Goal: Browse casually: Explore the website without a specific task or goal

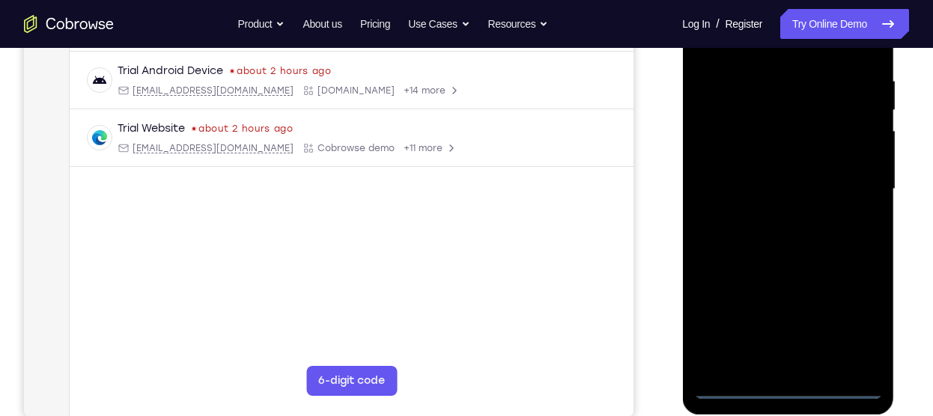
scroll to position [281, 0]
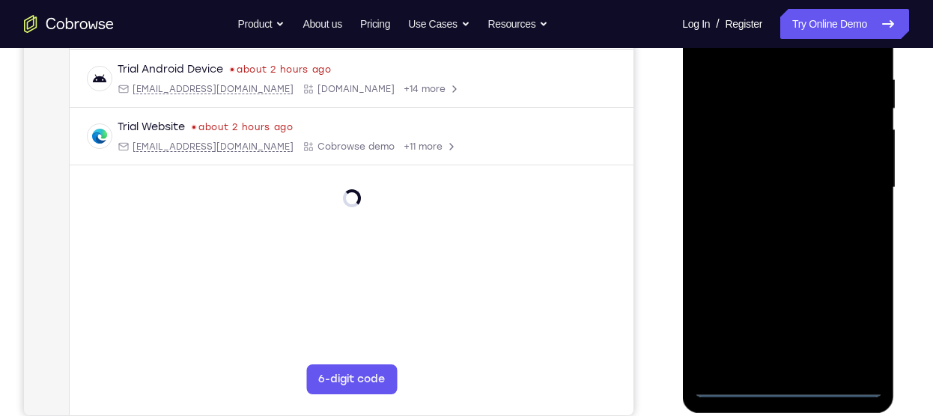
click at [783, 383] on div at bounding box center [787, 187] width 189 height 419
click at [848, 314] on div at bounding box center [787, 187] width 189 height 419
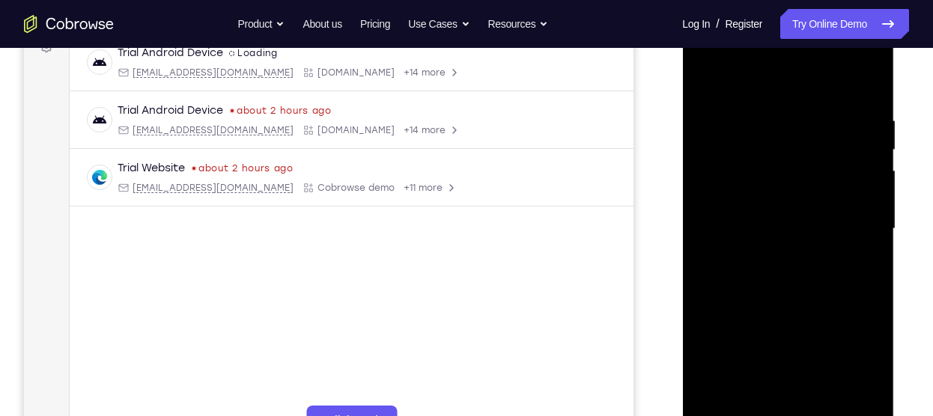
scroll to position [241, 0]
click at [734, 78] on div at bounding box center [787, 227] width 189 height 419
click at [856, 230] on div at bounding box center [787, 227] width 189 height 419
click at [771, 255] on div at bounding box center [787, 227] width 189 height 419
click at [759, 212] on div at bounding box center [787, 227] width 189 height 419
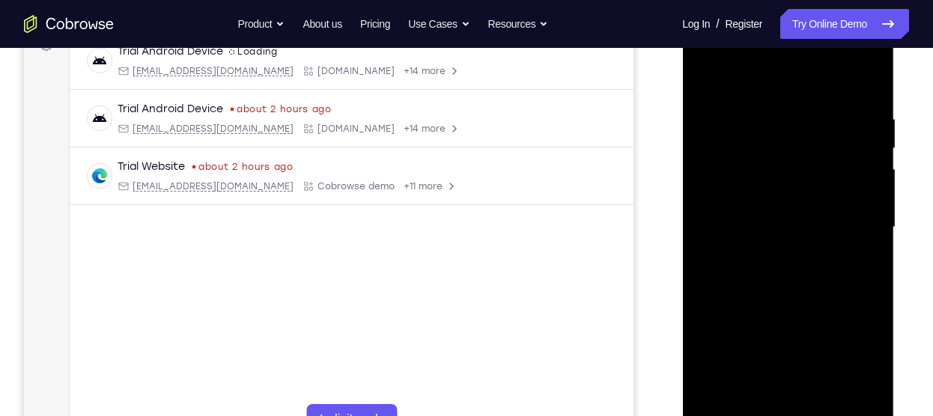
click at [732, 195] on div at bounding box center [787, 227] width 189 height 419
click at [739, 225] on div at bounding box center [787, 227] width 189 height 419
click at [784, 268] on div at bounding box center [787, 227] width 189 height 419
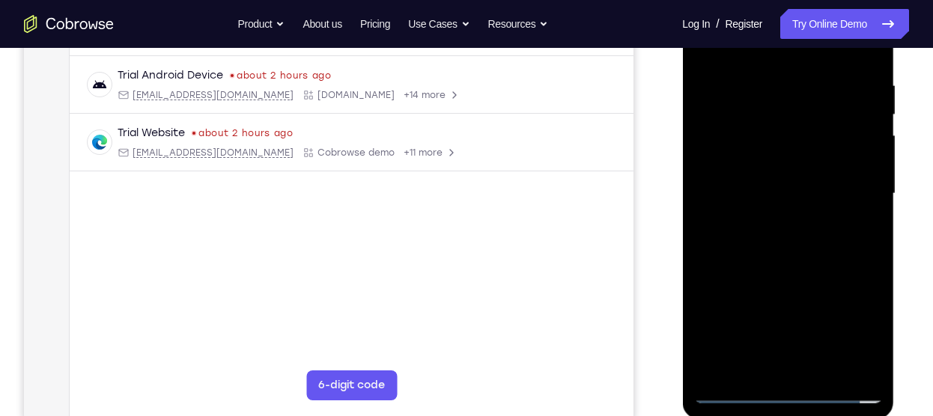
scroll to position [281, 0]
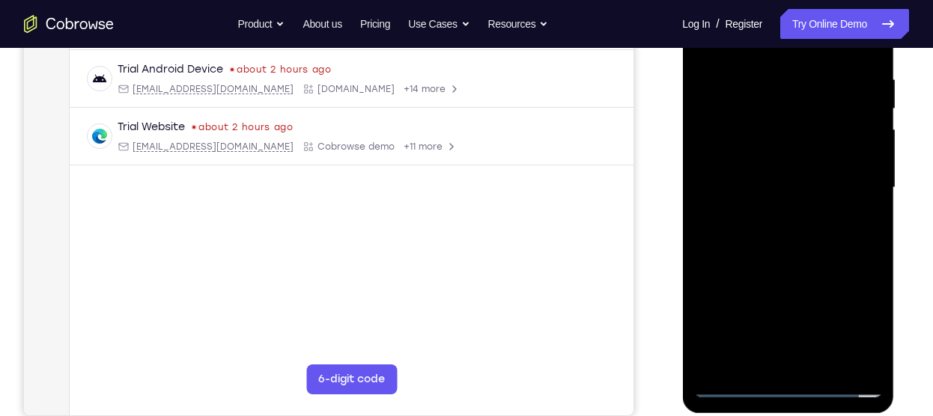
click at [863, 210] on div at bounding box center [787, 187] width 189 height 419
click at [800, 211] on div at bounding box center [787, 187] width 189 height 419
click at [777, 113] on div at bounding box center [787, 187] width 189 height 419
click at [765, 113] on div at bounding box center [787, 187] width 189 height 419
click at [783, 148] on div at bounding box center [787, 187] width 189 height 419
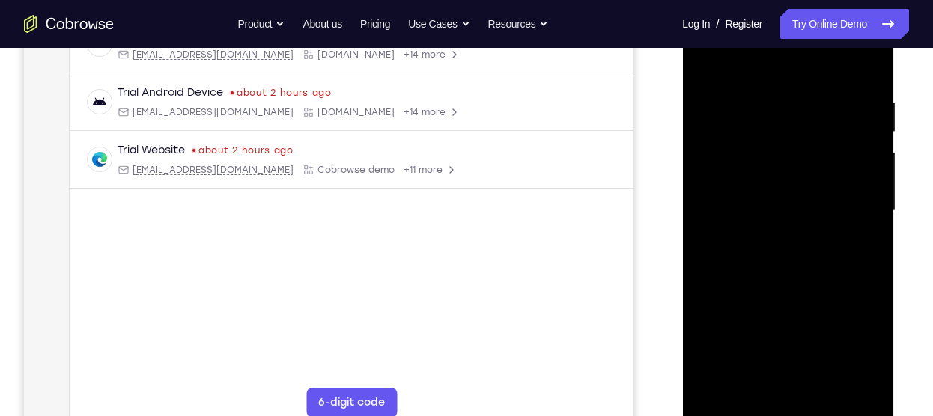
scroll to position [257, 0]
click at [783, 190] on div at bounding box center [787, 211] width 189 height 419
click at [789, 384] on div at bounding box center [787, 211] width 189 height 419
click at [762, 142] on div at bounding box center [787, 211] width 189 height 419
click at [756, 181] on div at bounding box center [787, 211] width 189 height 419
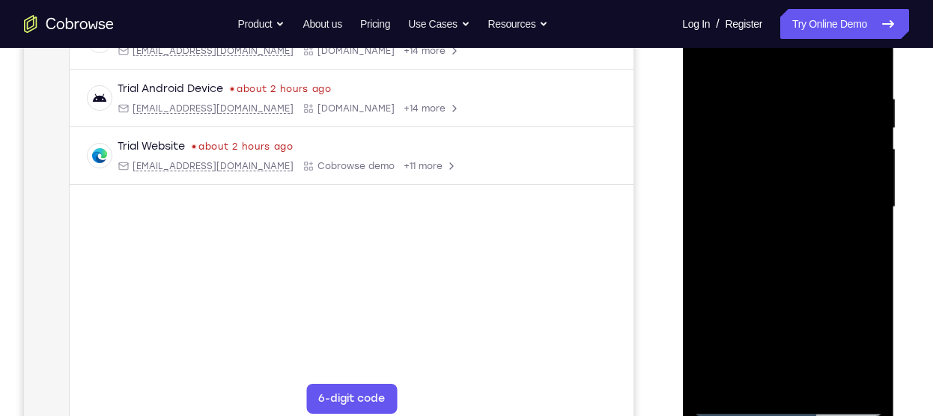
scroll to position [259, 0]
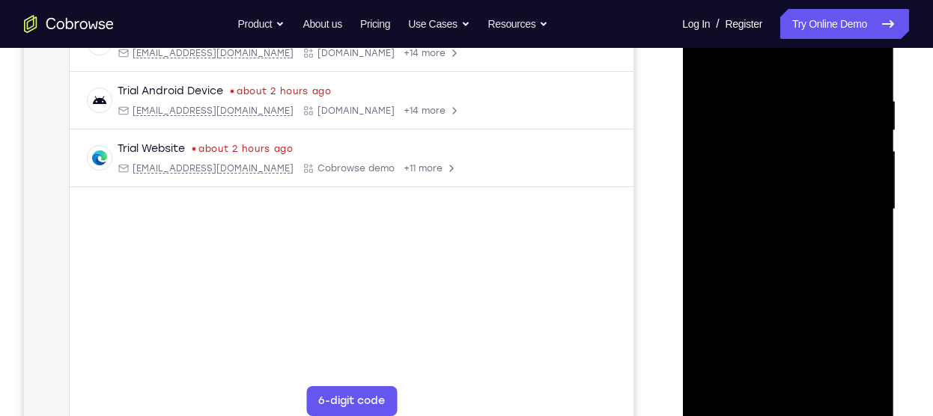
click at [773, 367] on div at bounding box center [787, 209] width 189 height 419
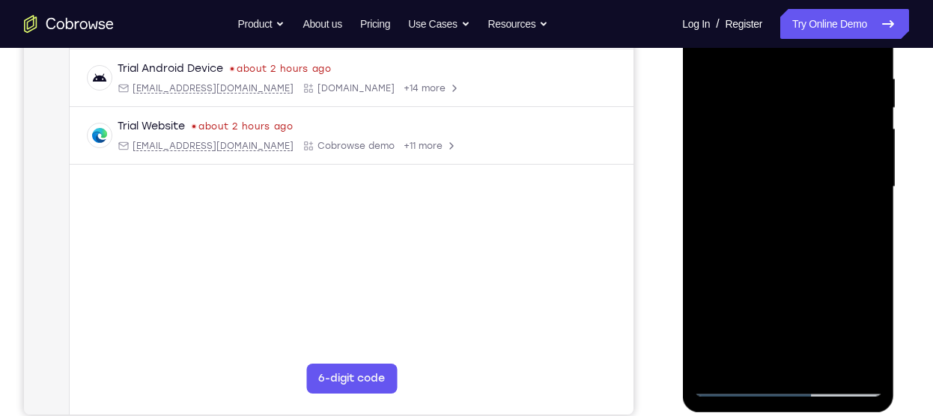
scroll to position [288, 0]
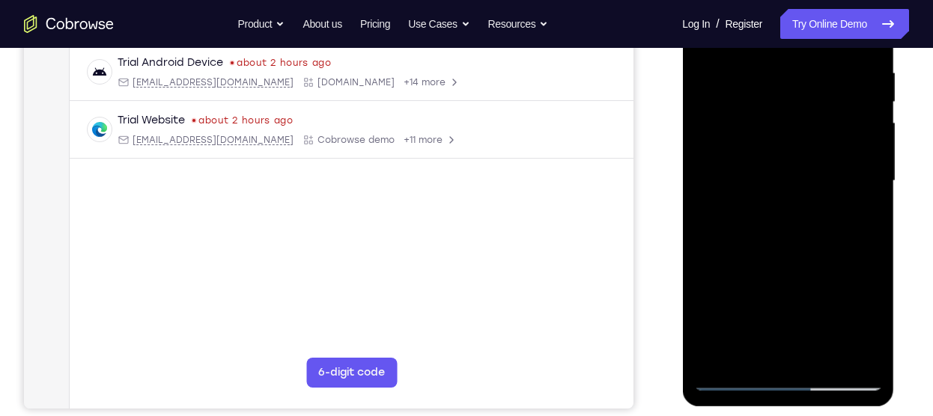
click at [734, 373] on div at bounding box center [787, 181] width 189 height 419
click at [748, 386] on div at bounding box center [787, 181] width 189 height 419
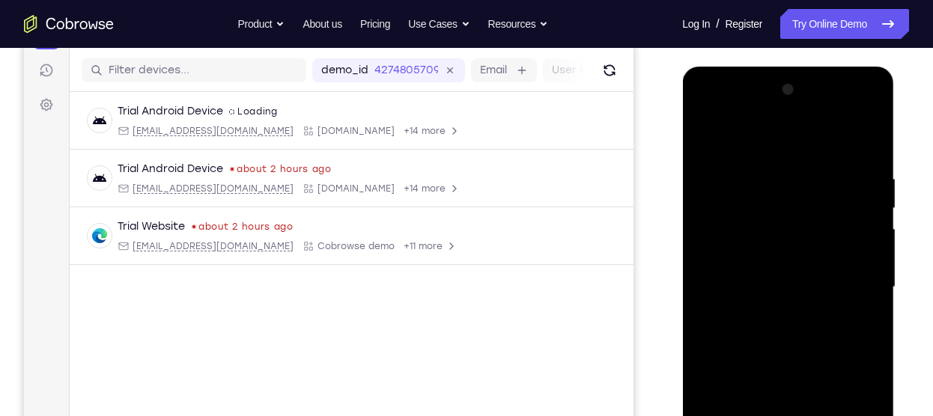
scroll to position [180, 0]
drag, startPoint x: 746, startPoint y: 136, endPoint x: 768, endPoint y: 454, distance: 318.3
click at [768, 416] on div at bounding box center [787, 288] width 189 height 419
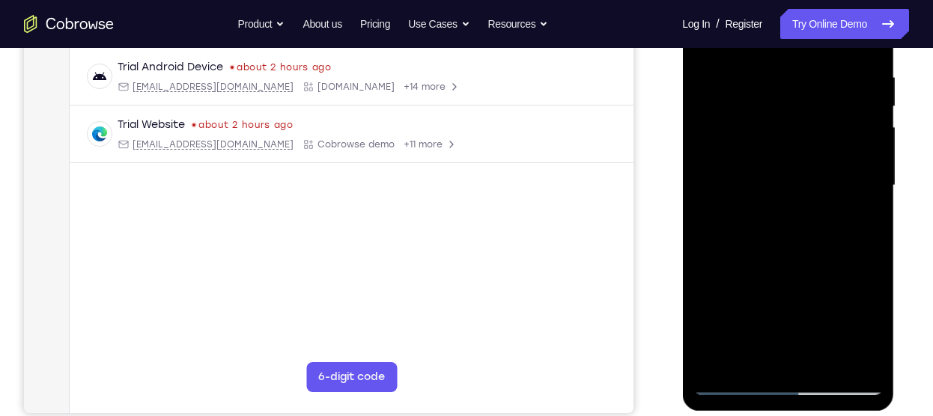
scroll to position [281, 0]
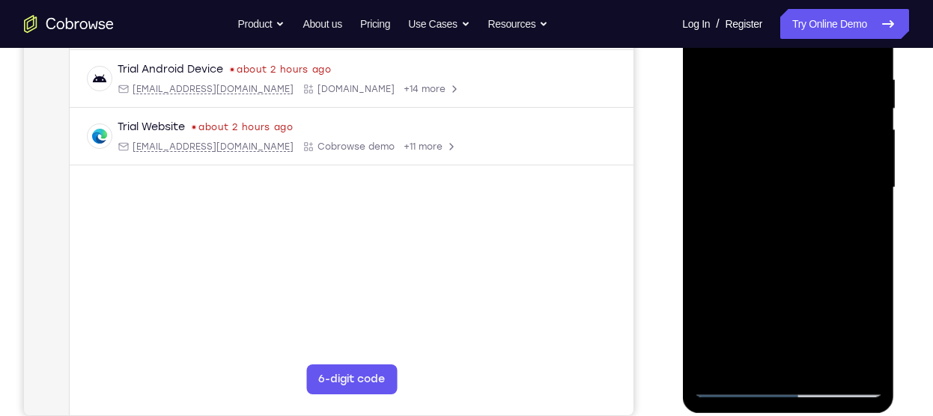
click at [796, 383] on div at bounding box center [787, 187] width 189 height 419
